Goal: Transaction & Acquisition: Purchase product/service

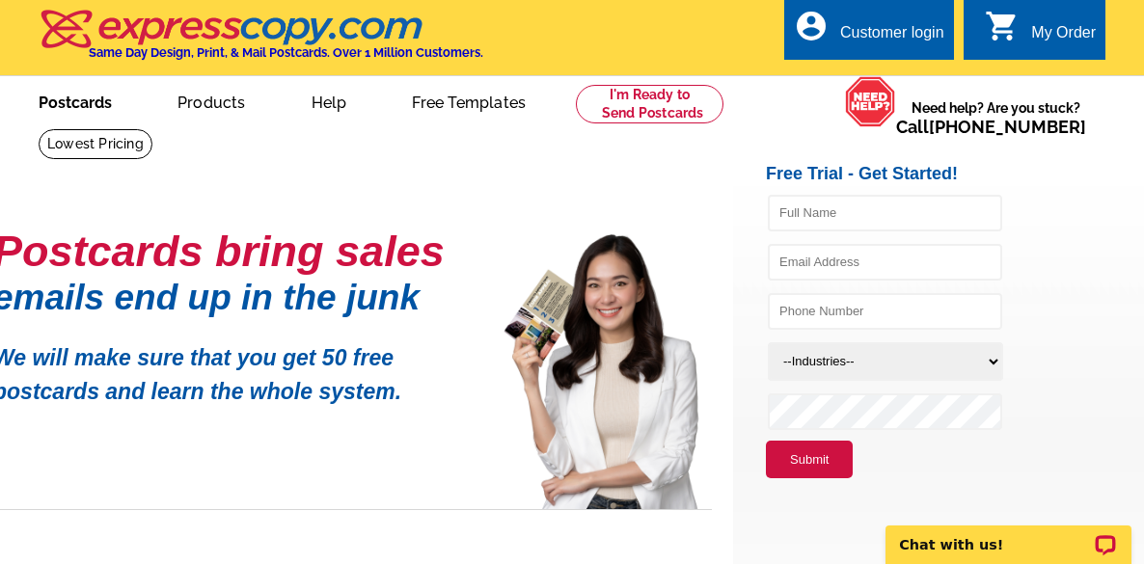
click at [76, 104] on link "Postcards" at bounding box center [75, 100] width 135 height 45
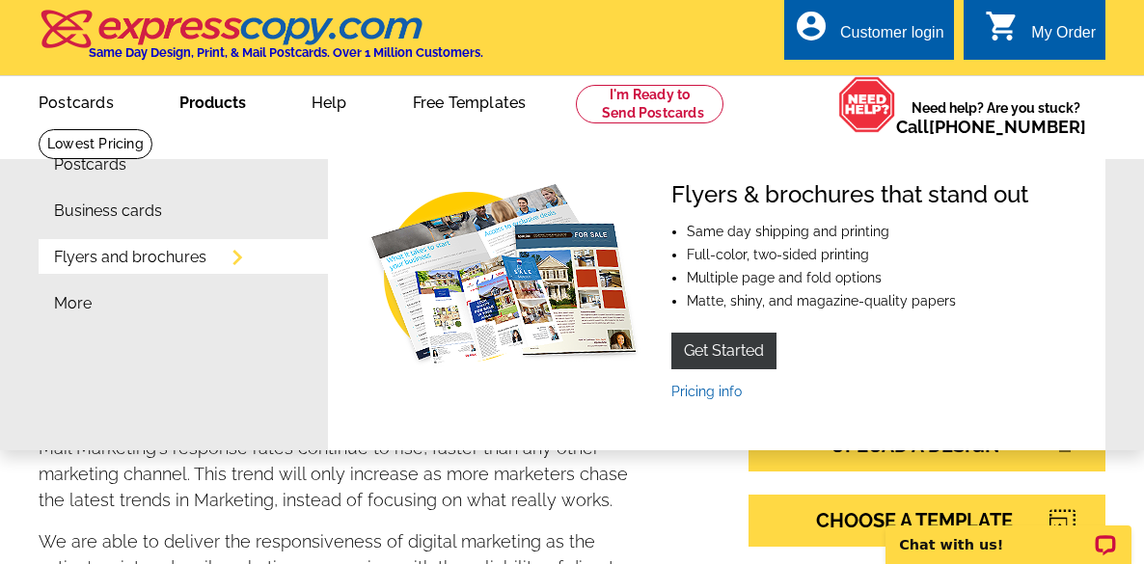
click at [186, 102] on link "Products" at bounding box center [213, 100] width 128 height 45
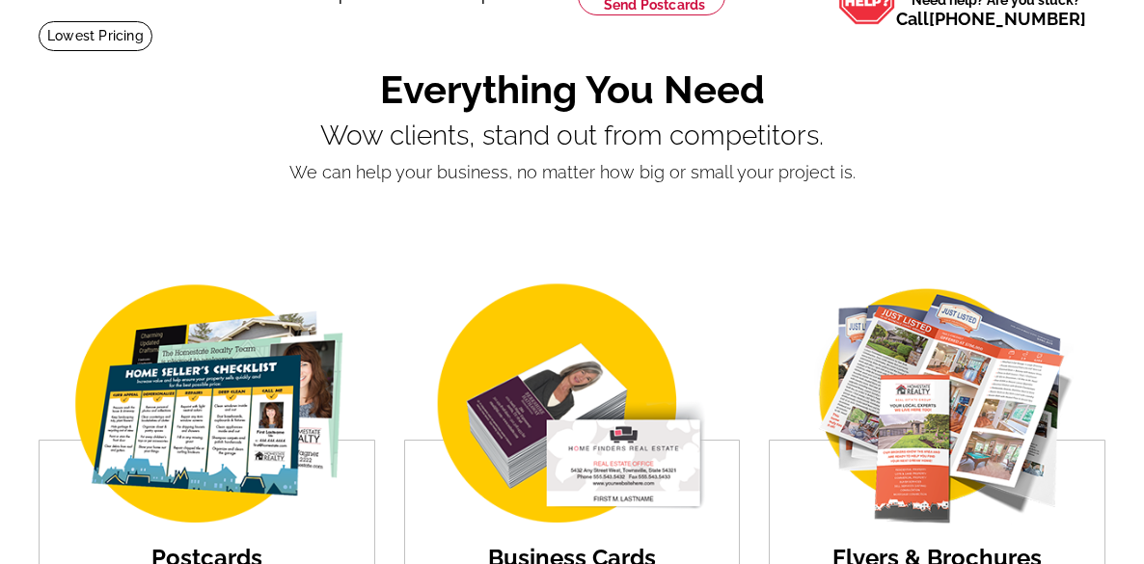
scroll to position [193, 0]
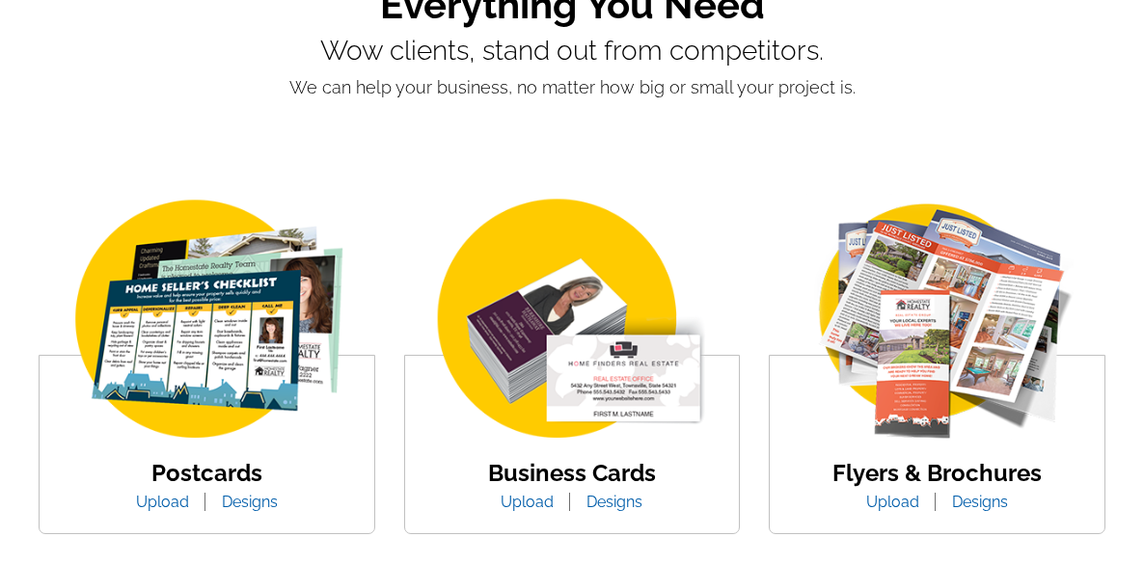
click at [194, 359] on img at bounding box center [206, 321] width 328 height 254
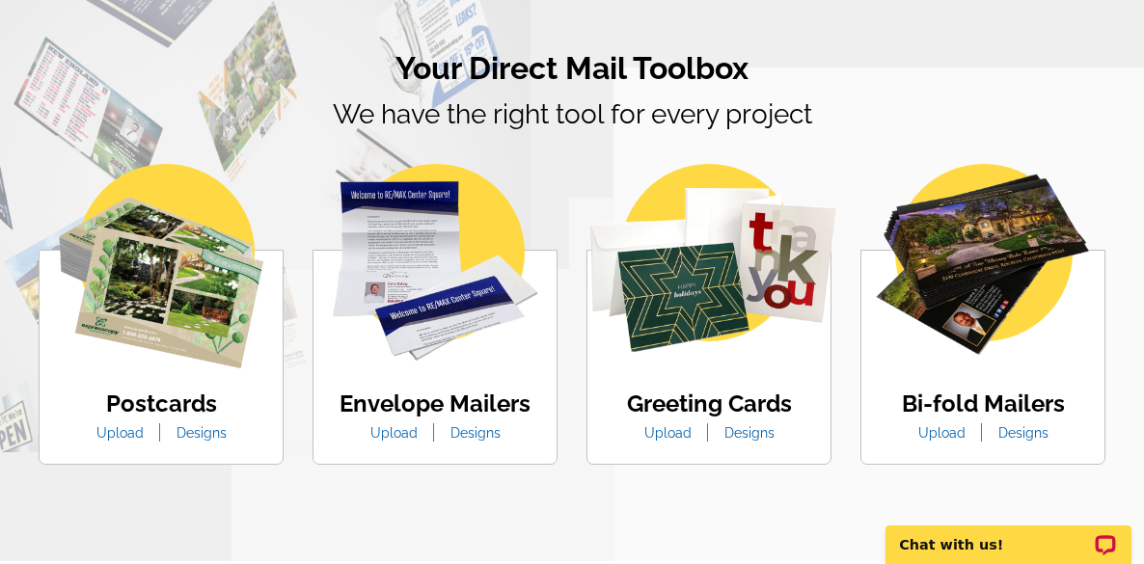
scroll to position [1061, 0]
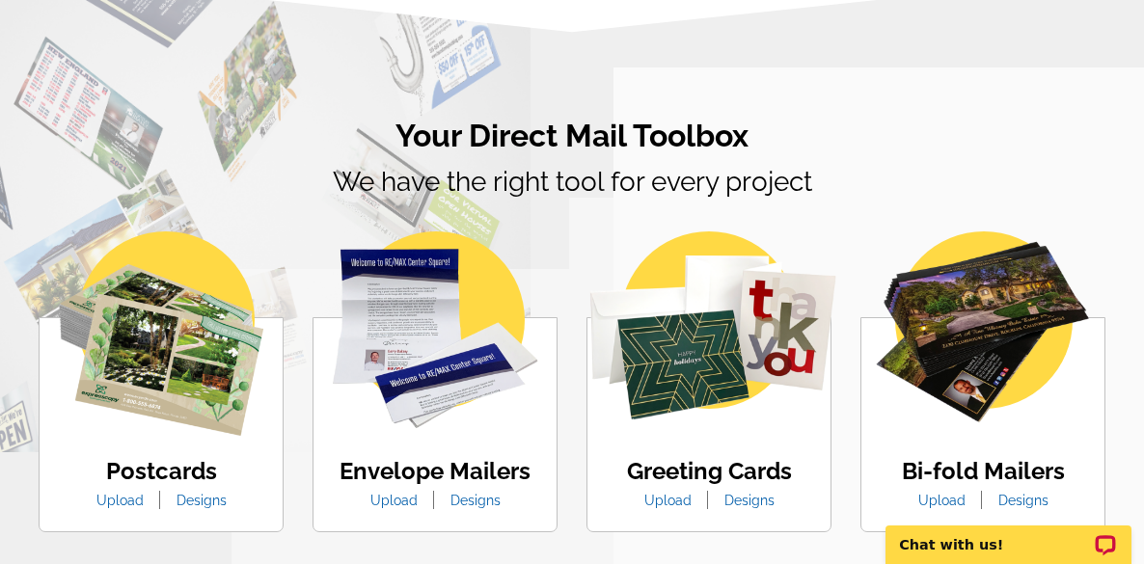
click at [218, 493] on link "Designs" at bounding box center [201, 500] width 79 height 15
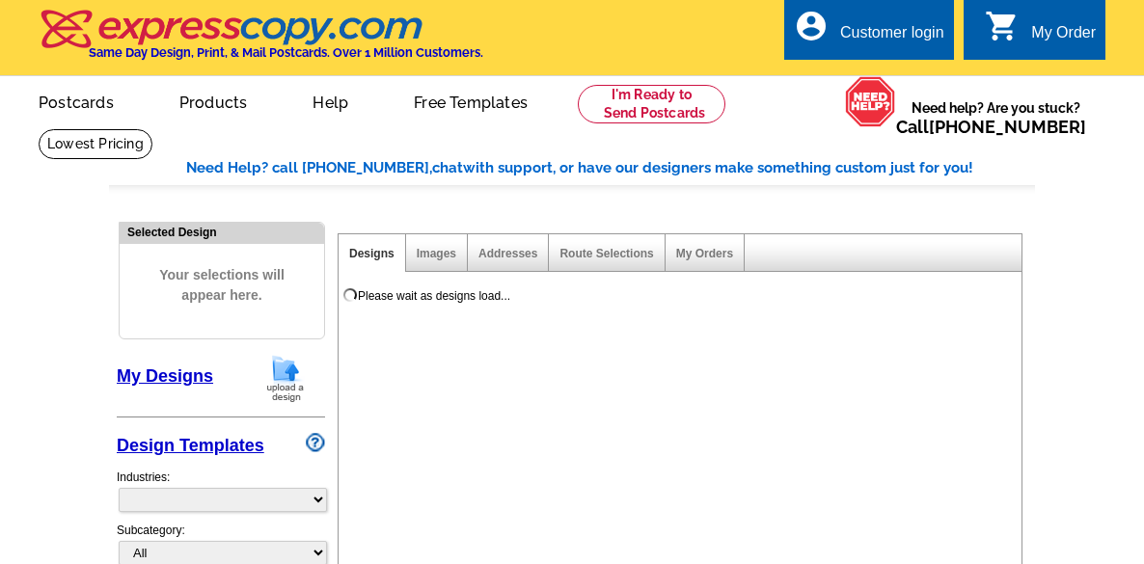
select select "1"
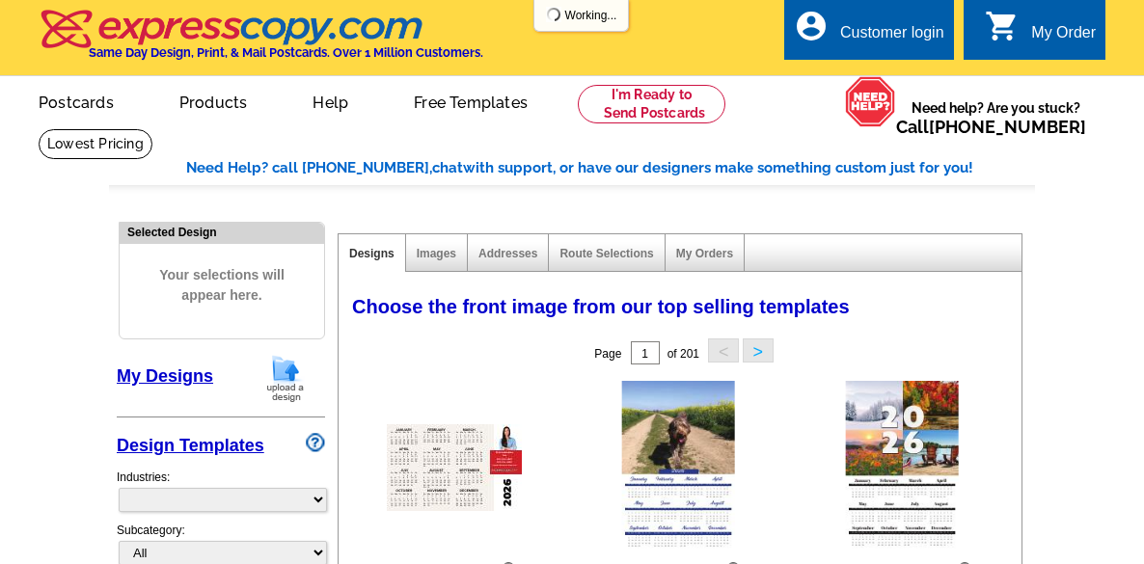
select select "971"
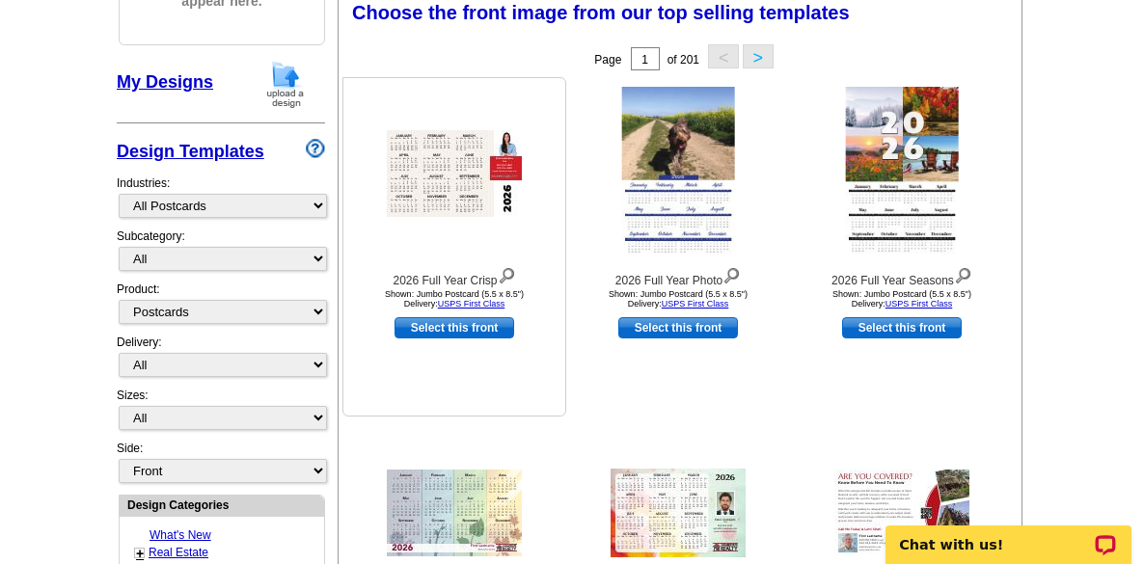
scroll to position [386, 0]
